Goal: Task Accomplishment & Management: Complete application form

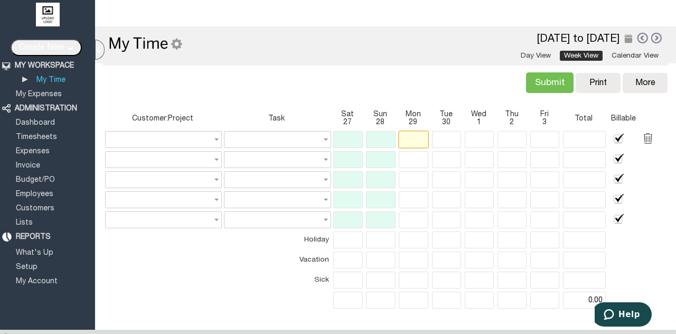
click at [420, 139] on input "text" at bounding box center [413, 139] width 29 height 17
click at [636, 40] on link at bounding box center [642, 38] width 12 height 12
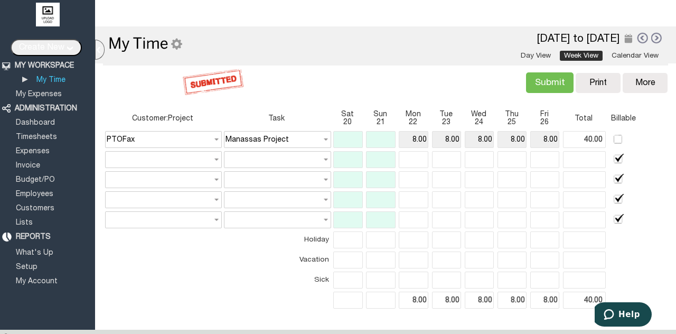
click at [651, 35] on link at bounding box center [657, 38] width 12 height 12
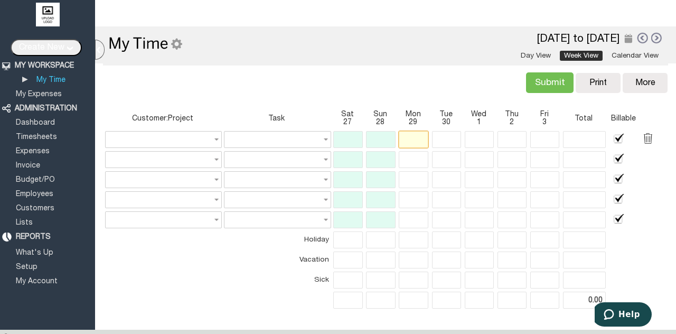
click at [412, 144] on input "text" at bounding box center [413, 139] width 29 height 17
type input "8"
type input "None"
type input "8.00"
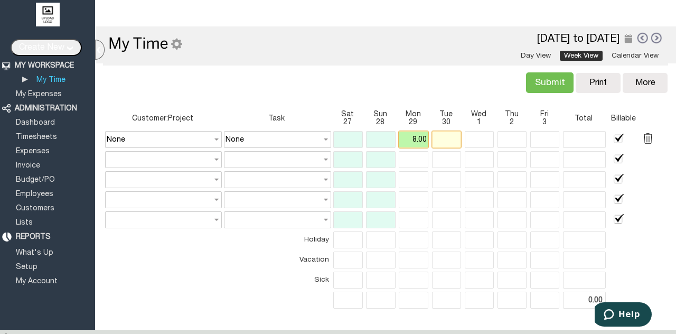
type input "8"
type input "16.00"
type input "8.00"
type input "16.00"
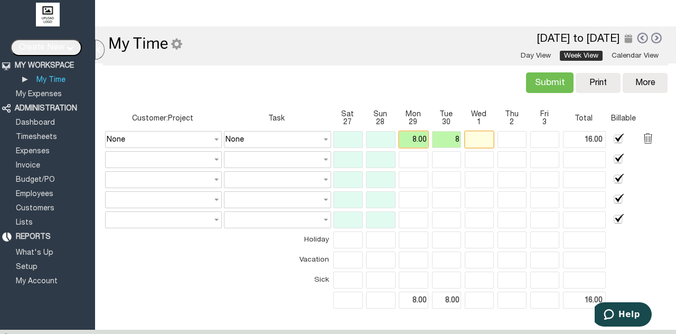
type input "8.00"
type input "8"
type input "24.00"
type input "8.00"
type input "24.00"
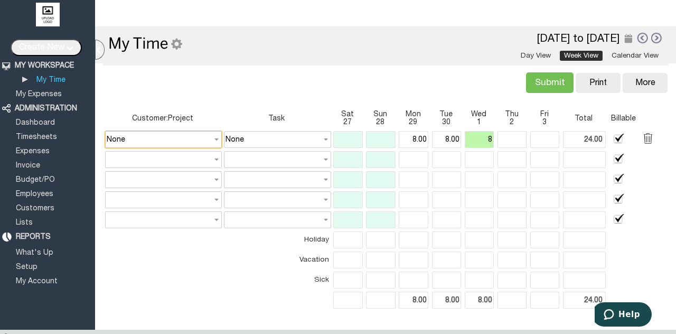
type input "8.00"
click at [206, 138] on input "None" at bounding box center [163, 139] width 117 height 17
click at [122, 167] on link "PTOFax" at bounding box center [161, 164] width 110 height 13
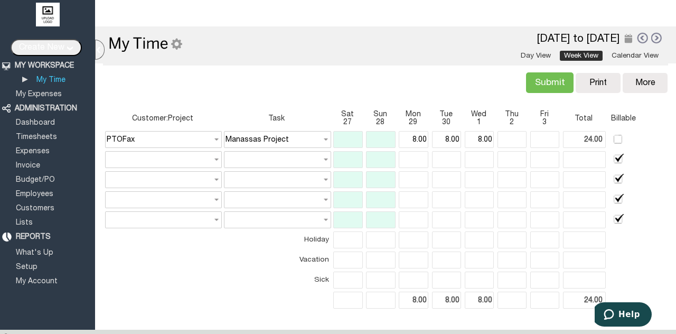
click at [351, 92] on div "Submit Verify Conflict Copy Print Delete More Copy Previous Delete Reports Impo…" at bounding box center [385, 81] width 569 height 37
click at [613, 143] on label at bounding box center [619, 139] width 12 height 12
click at [613, 160] on label at bounding box center [619, 159] width 12 height 12
click at [613, 177] on label at bounding box center [619, 179] width 12 height 12
click at [613, 196] on label at bounding box center [619, 199] width 12 height 12
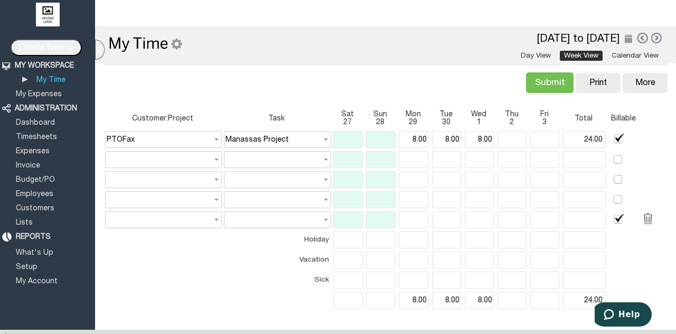
click at [613, 220] on label at bounding box center [619, 219] width 12 height 12
click at [166, 239] on td at bounding box center [162, 239] width 115 height 17
